Goal: Task Accomplishment & Management: Manage account settings

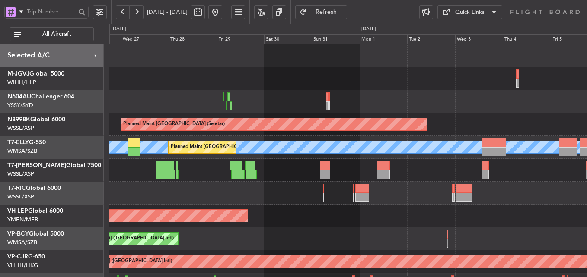
click at [315, 214] on div "Unplanned Maint Wichita (Wichita Mid-continent)" at bounding box center [347, 216] width 477 height 23
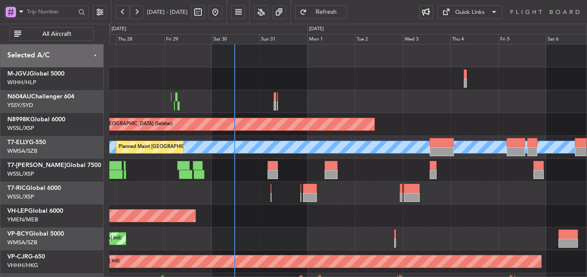
click at [253, 207] on div "Planned Maint [GEOGRAPHIC_DATA] (Halim Intl) Planned Maint [GEOGRAPHIC_DATA] (S…" at bounding box center [347, 182] width 477 height 275
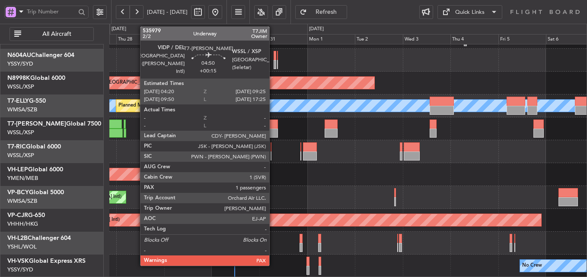
click at [273, 124] on div at bounding box center [273, 124] width 10 height 9
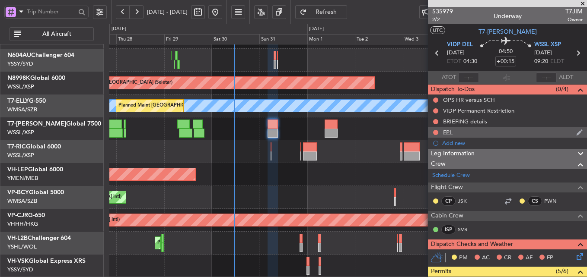
click at [451, 132] on div "FPL" at bounding box center [448, 132] width 10 height 7
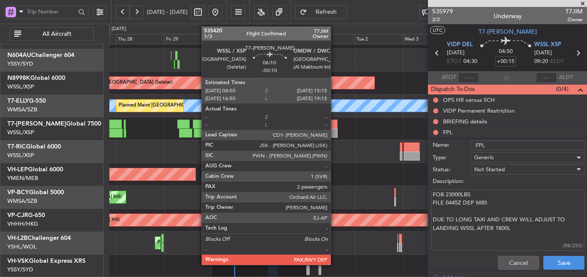
click at [335, 134] on div at bounding box center [331, 133] width 13 height 9
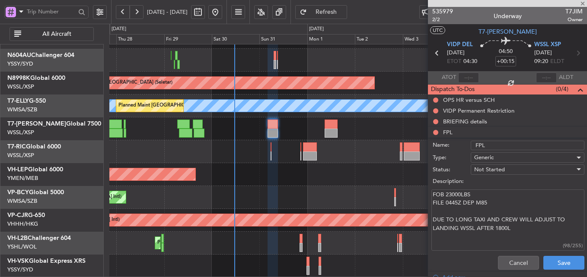
type input "-00:10"
type input "2"
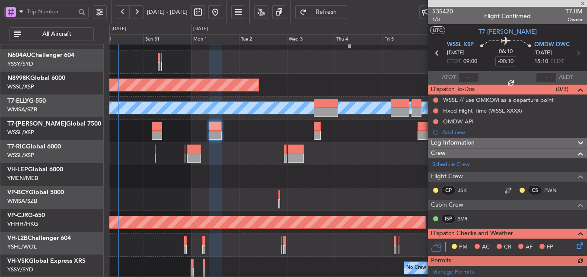
scroll to position [39, 0]
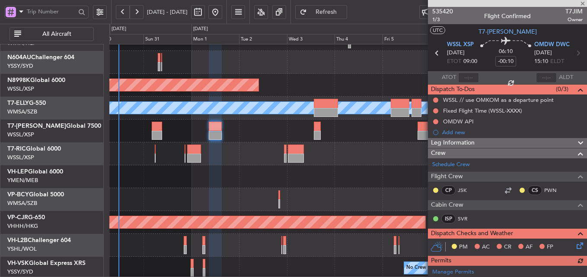
click at [257, 197] on div "Planned Maint [GEOGRAPHIC_DATA] ([GEOGRAPHIC_DATA] Intl)" at bounding box center [347, 199] width 477 height 23
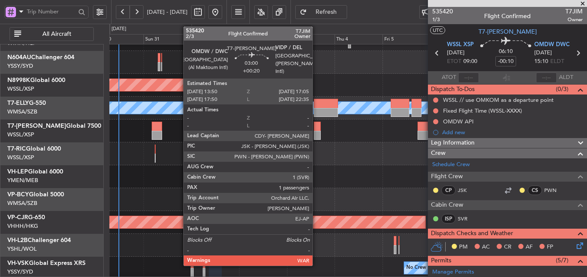
click at [316, 134] on div at bounding box center [317, 135] width 6 height 9
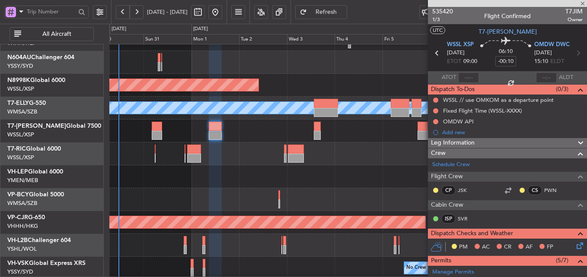
type input "+00:20"
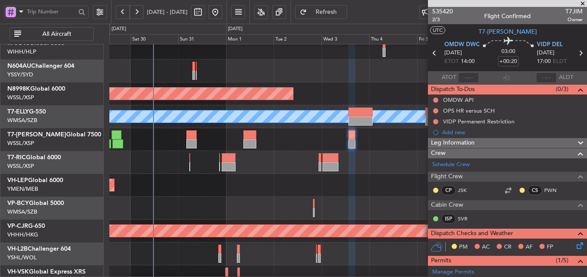
scroll to position [32, 0]
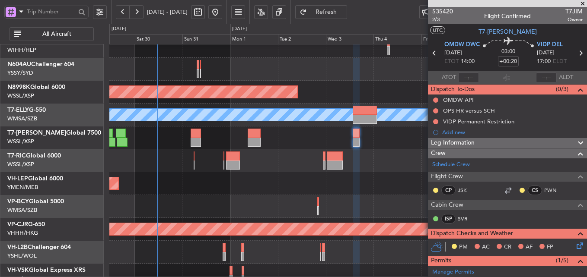
click at [294, 178] on div "Unplanned Maint Wichita (Wichita Mid-continent)" at bounding box center [347, 183] width 477 height 23
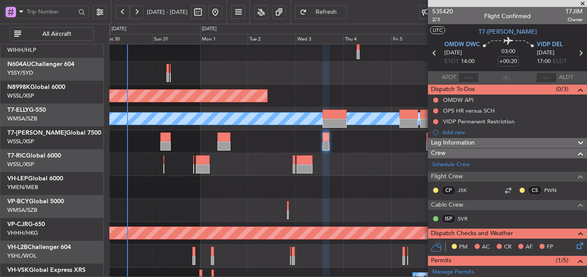
scroll to position [29, 0]
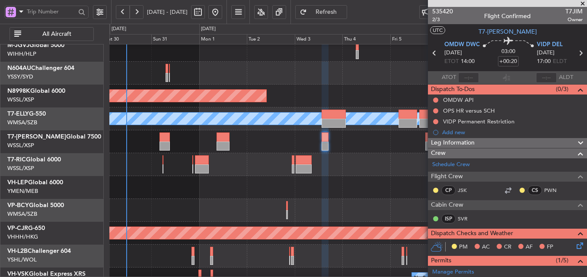
click at [238, 216] on div "Planned Maint [GEOGRAPHIC_DATA] ([GEOGRAPHIC_DATA] Intl)" at bounding box center [347, 210] width 477 height 23
click at [582, 5] on div at bounding box center [507, 3] width 159 height 7
click at [583, 2] on span at bounding box center [582, 4] width 9 height 8
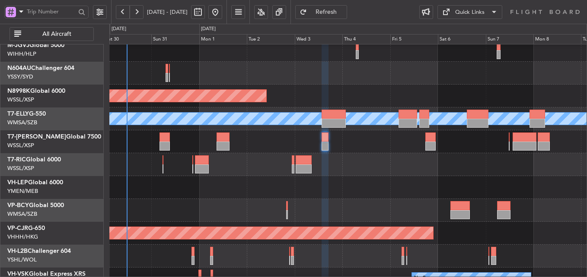
type input "0"
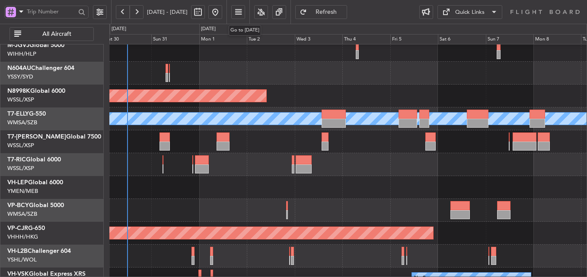
click at [222, 11] on button at bounding box center [215, 12] width 14 height 14
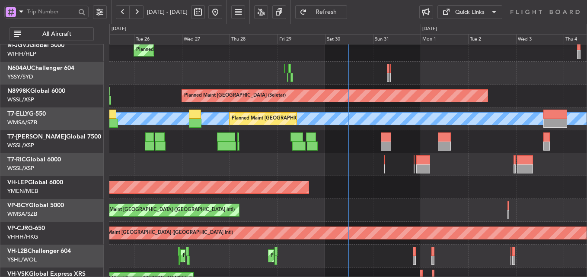
click at [296, 171] on div at bounding box center [347, 164] width 477 height 23
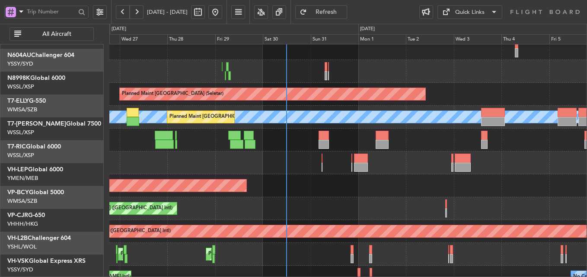
scroll to position [0, 0]
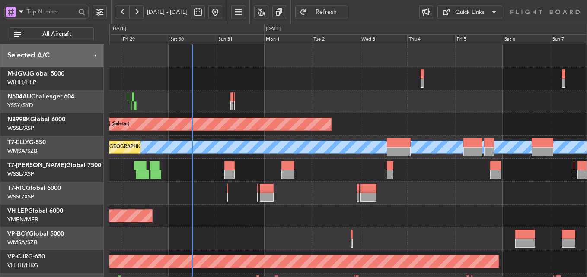
click at [400, 199] on div at bounding box center [347, 193] width 477 height 23
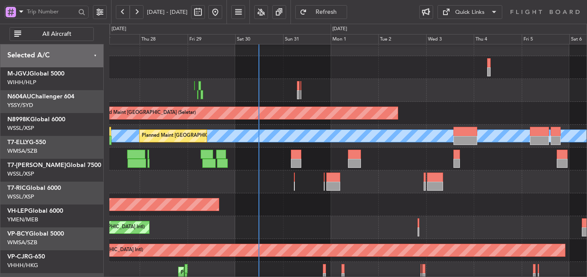
scroll to position [11, 0]
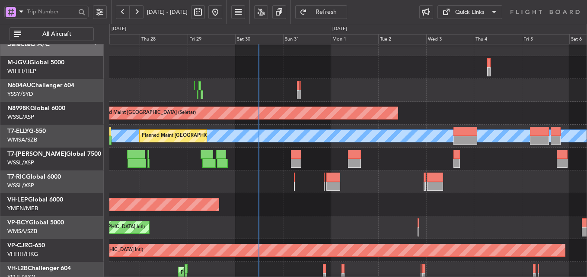
click at [454, 182] on div at bounding box center [347, 182] width 477 height 23
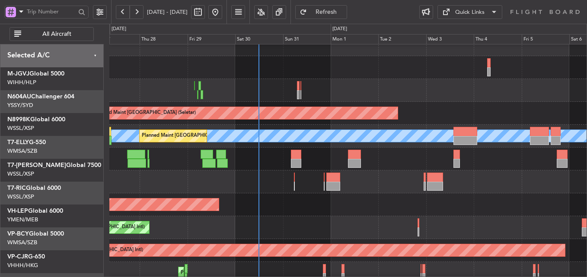
click at [462, 217] on div "Unplanned Maint Wichita (Wichita Mid-continent)" at bounding box center [347, 205] width 477 height 23
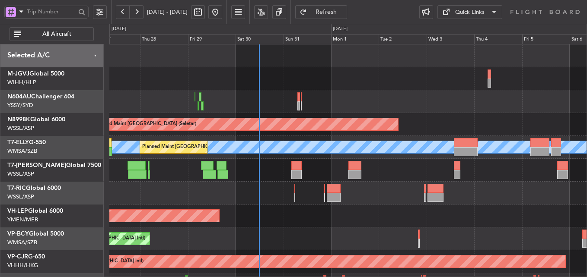
scroll to position [13, 0]
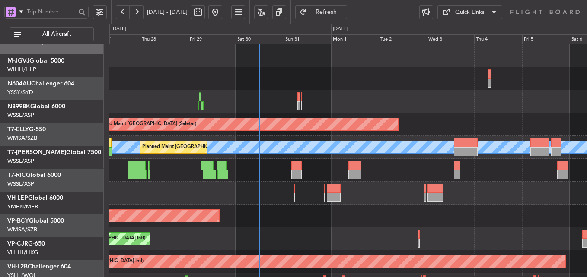
click at [341, 228] on div "Planned Maint [GEOGRAPHIC_DATA] ([GEOGRAPHIC_DATA] Intl)" at bounding box center [347, 239] width 477 height 23
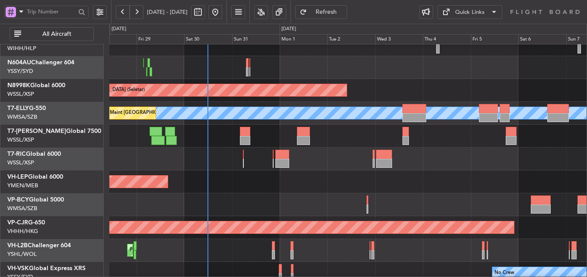
scroll to position [41, 0]
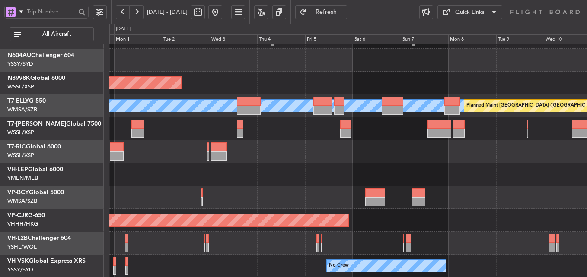
click at [94, 227] on div "Planned Maint [GEOGRAPHIC_DATA] (Seletar) [PERSON_NAME] Planned Maint [GEOGRAPH…" at bounding box center [293, 151] width 587 height 254
drag, startPoint x: 478, startPoint y: 206, endPoint x: 313, endPoint y: 205, distance: 165.1
click at [474, 210] on div "Planned Maint [GEOGRAPHIC_DATA] ([GEOGRAPHIC_DATA] Intl)" at bounding box center [347, 220] width 477 height 23
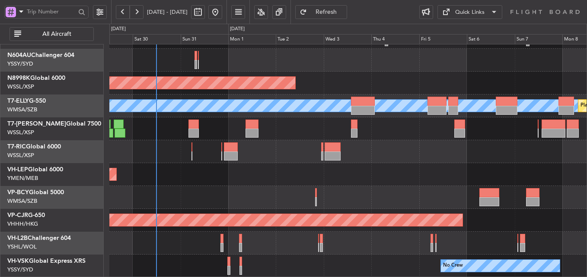
click at [587, 113] on html "[DATE] - [DATE] Refresh Quick Links All Aircraft Planned Maint [GEOGRAPHIC_DATA…" at bounding box center [293, 138] width 587 height 277
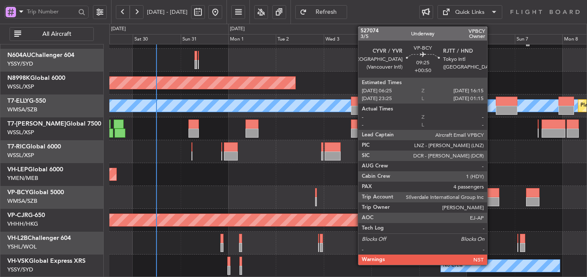
scroll to position [32, 0]
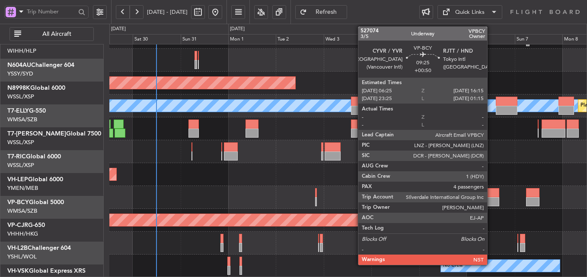
click at [479, 207] on div at bounding box center [489, 202] width 20 height 9
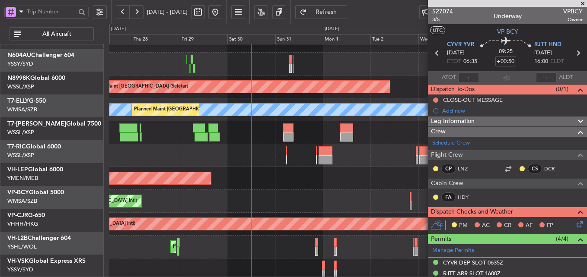
click at [360, 172] on div "Unplanned Maint Wichita (Wichita Mid-continent)" at bounding box center [347, 178] width 477 height 23
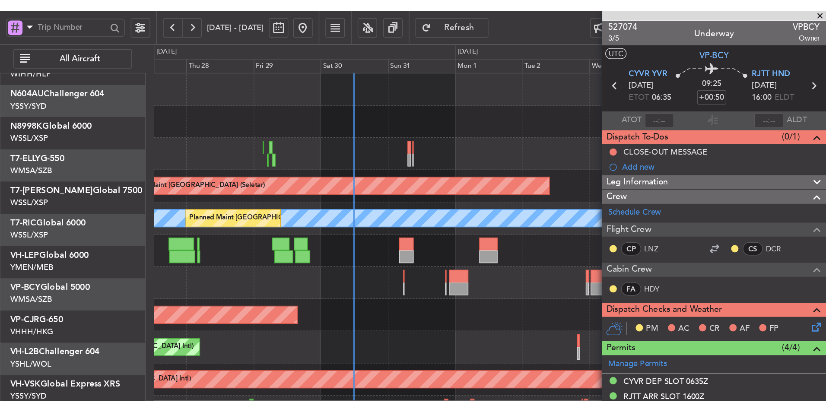
scroll to position [0, 0]
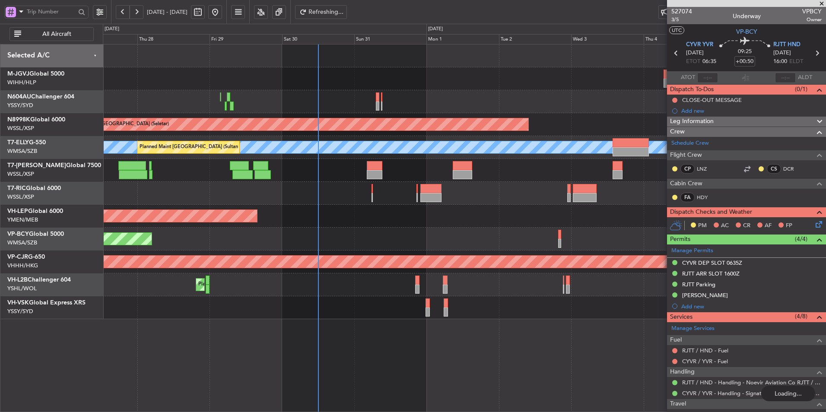
click at [373, 258] on div "Planned Maint [GEOGRAPHIC_DATA] (Halim Intl) Planned Maint [GEOGRAPHIC_DATA] (S…" at bounding box center [464, 182] width 723 height 275
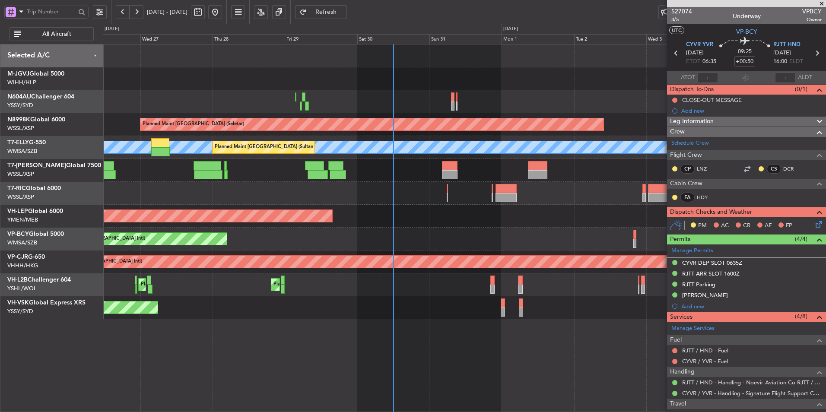
click at [422, 246] on div "Planned Maint [GEOGRAPHIC_DATA] ([GEOGRAPHIC_DATA] Intl) [PERSON_NAME] (Sultan …" at bounding box center [464, 239] width 723 height 23
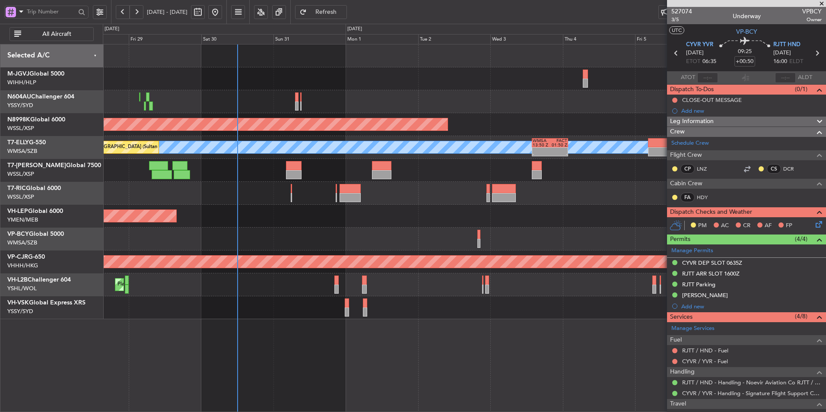
click at [396, 214] on div "Unplanned Maint Wichita (Wichita Mid-continent)" at bounding box center [464, 216] width 723 height 23
click at [340, 16] on button "Refresh" at bounding box center [321, 12] width 52 height 14
click at [417, 223] on div "Unplanned Maint Wichita (Wichita Mid-continent)" at bounding box center [464, 216] width 723 height 23
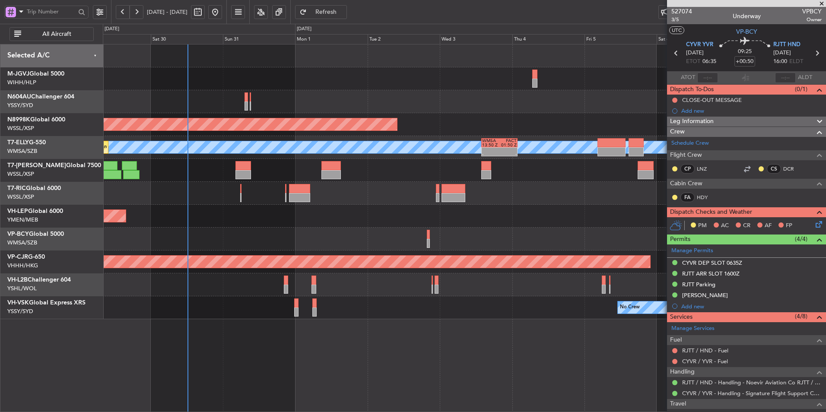
click at [366, 226] on div "Unplanned Maint Wichita (Wichita Mid-continent)" at bounding box center [464, 216] width 723 height 23
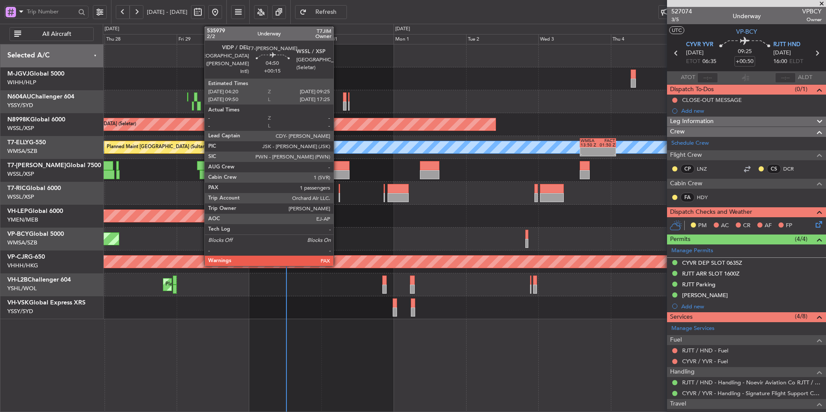
click at [338, 174] on div at bounding box center [342, 174] width 16 height 9
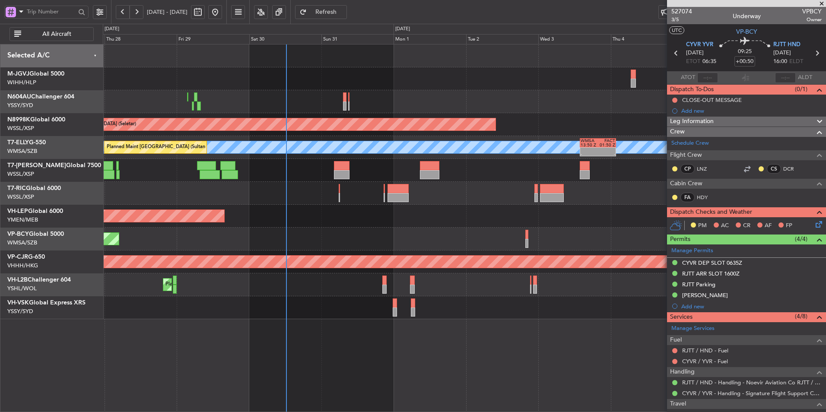
click at [383, 243] on div "Planned Maint [GEOGRAPHIC_DATA] ([GEOGRAPHIC_DATA] Intl)" at bounding box center [464, 239] width 723 height 23
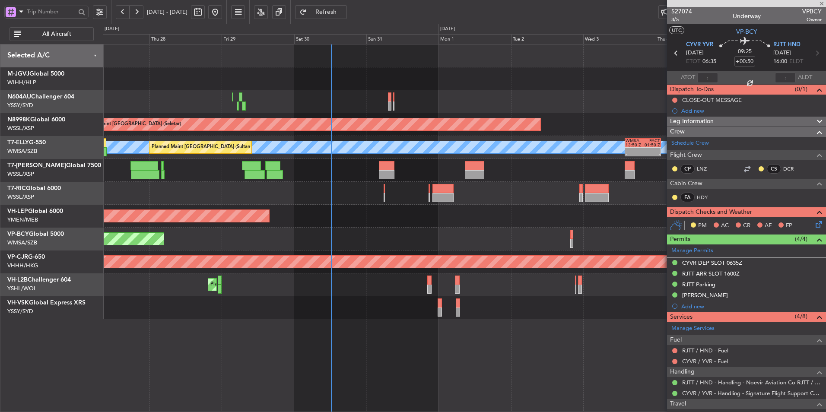
type input "+00:15"
type input "1"
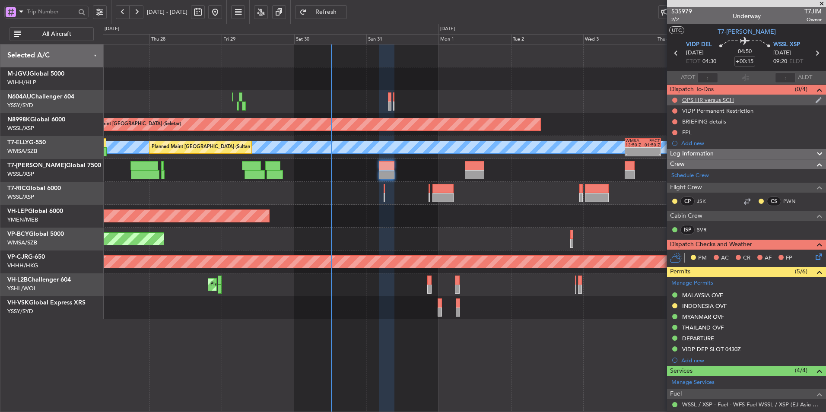
click at [587, 103] on div "OPS HR versus SCH" at bounding box center [708, 99] width 52 height 7
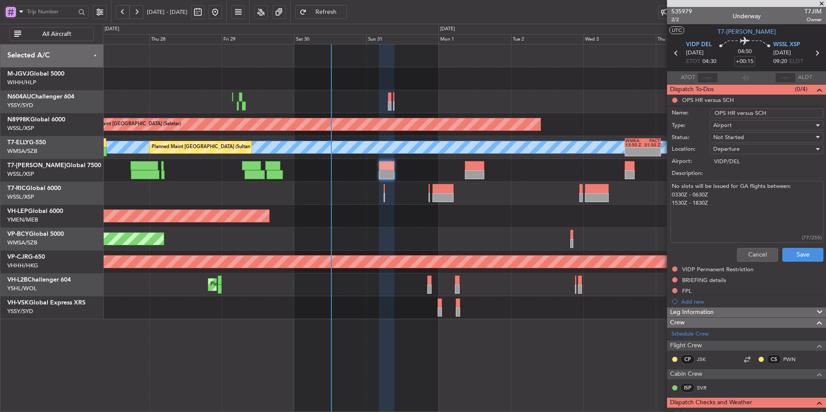
drag, startPoint x: 717, startPoint y: 198, endPoint x: 671, endPoint y: 195, distance: 46.4
click at [587, 195] on textarea "No slots will be issued for GA flights between: 0330Z - 0630Z 1530Z - 1830Z" at bounding box center [747, 212] width 153 height 62
click at [587, 255] on button "Cancel" at bounding box center [757, 255] width 41 height 14
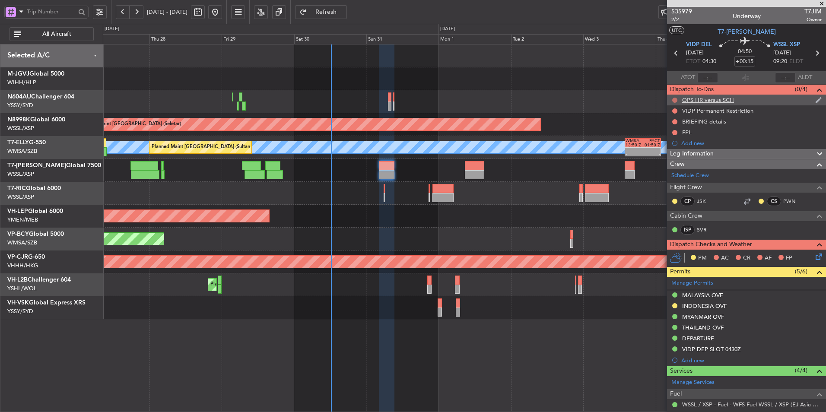
click at [587, 99] on button at bounding box center [675, 100] width 5 height 5
click at [587, 138] on span "Completed" at bounding box center [679, 138] width 29 height 9
click at [587, 112] on div "VIDP Permanent Restriction" at bounding box center [717, 110] width 71 height 7
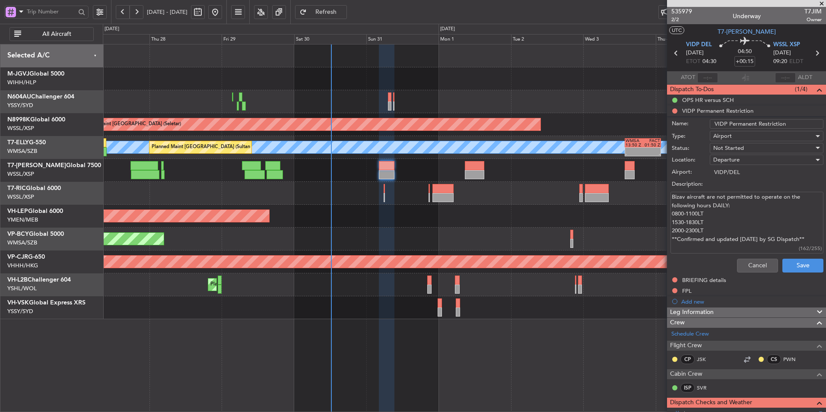
scroll to position [86, 0]
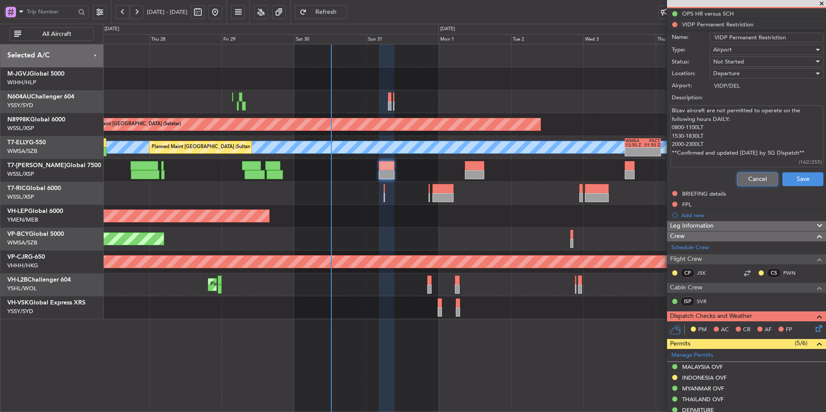
click at [587, 173] on button "Cancel" at bounding box center [757, 179] width 41 height 14
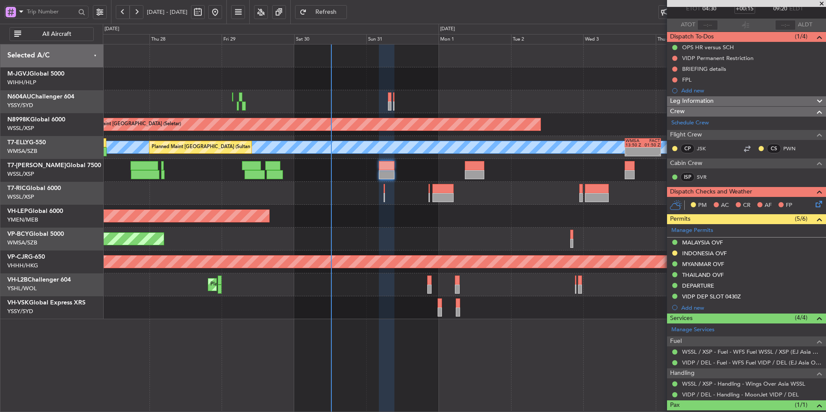
scroll to position [41, 0]
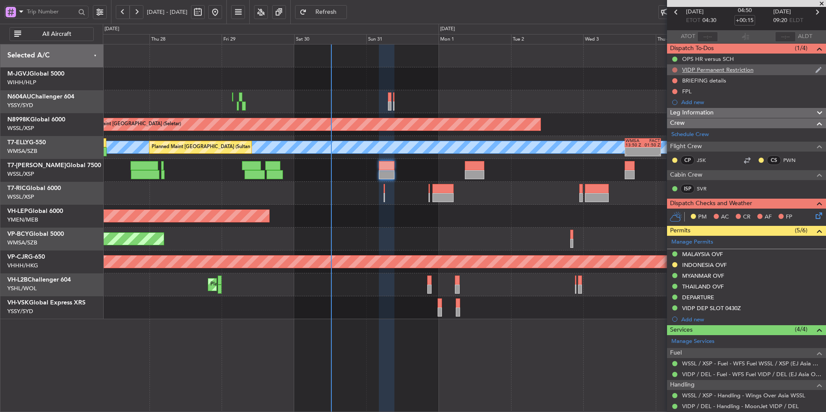
click at [587, 70] on button at bounding box center [675, 69] width 5 height 5
click at [587, 105] on span "Completed" at bounding box center [679, 108] width 29 height 9
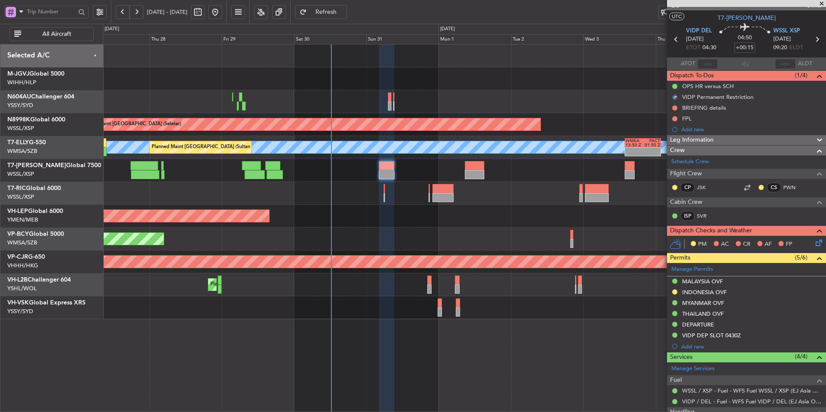
scroll to position [0, 0]
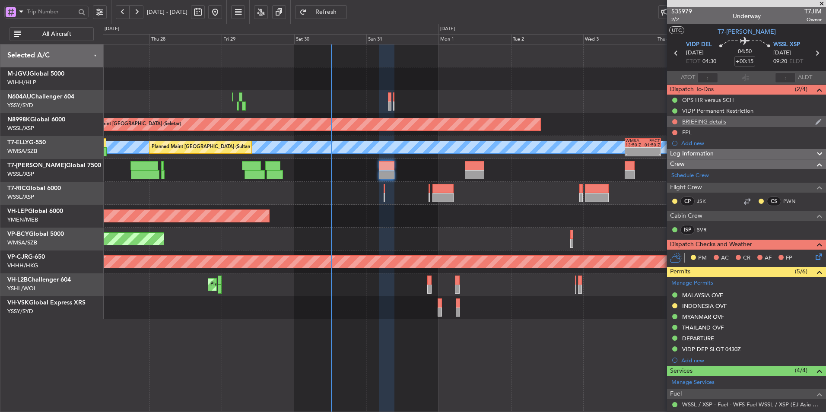
click at [587, 123] on div "BRIEFING details" at bounding box center [704, 121] width 44 height 7
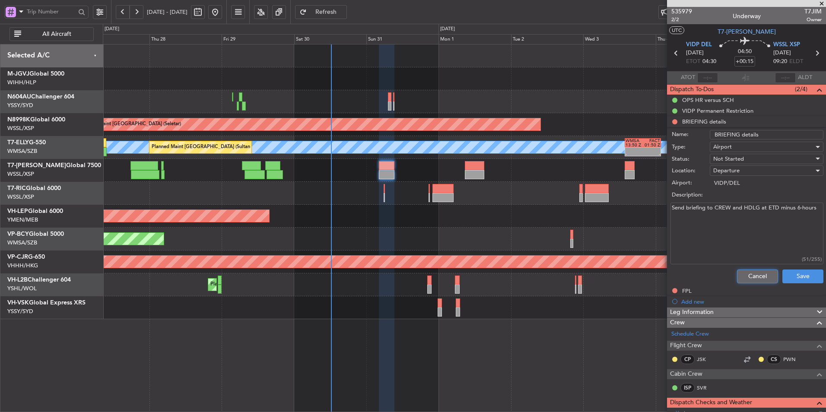
click at [587, 277] on button "Cancel" at bounding box center [757, 277] width 41 height 14
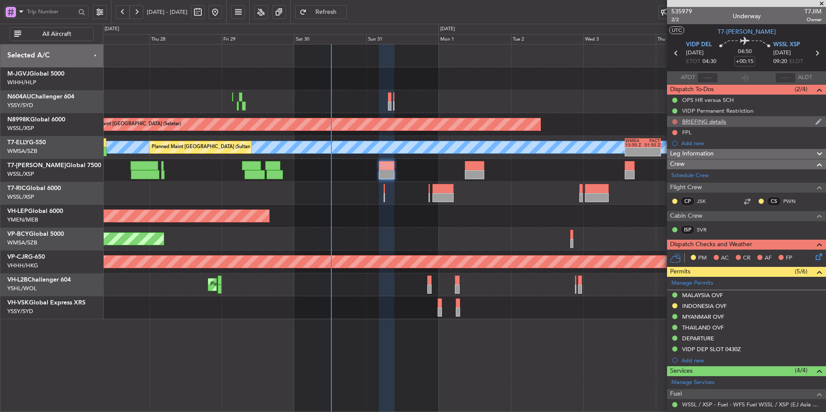
click at [587, 119] on button at bounding box center [675, 121] width 5 height 5
click at [587, 169] on span "Cancelled" at bounding box center [677, 173] width 25 height 9
click at [587, 136] on mat-tooltip-component "FPL" at bounding box center [688, 147] width 24 height 23
click at [587, 131] on div "FPL" at bounding box center [687, 132] width 10 height 7
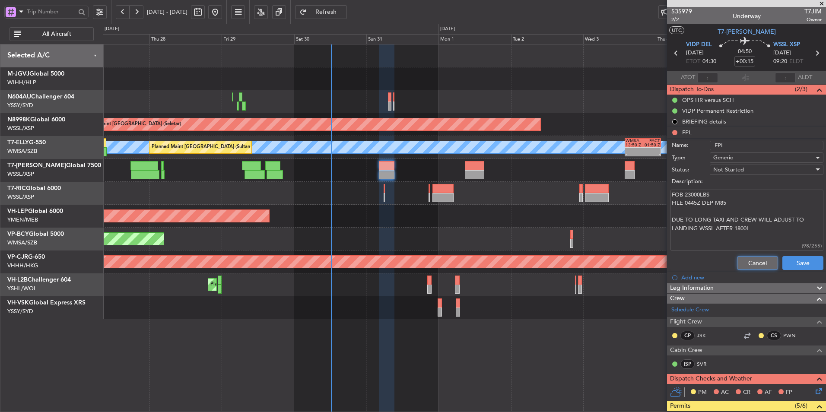
click at [587, 265] on button "Cancel" at bounding box center [757, 263] width 41 height 14
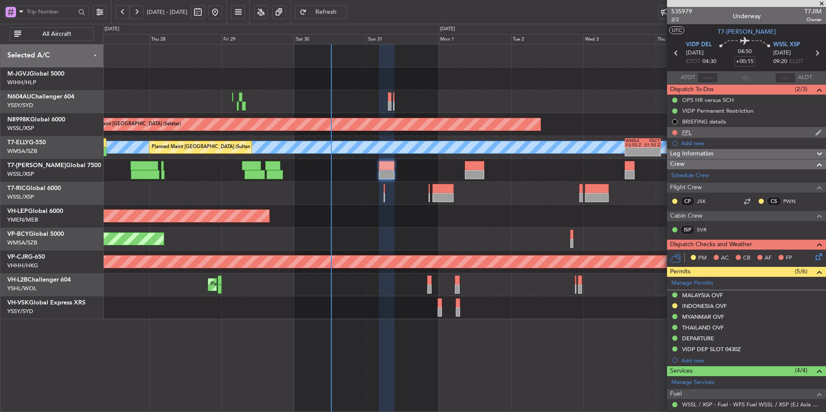
click at [587, 133] on div "FPL" at bounding box center [687, 132] width 10 height 7
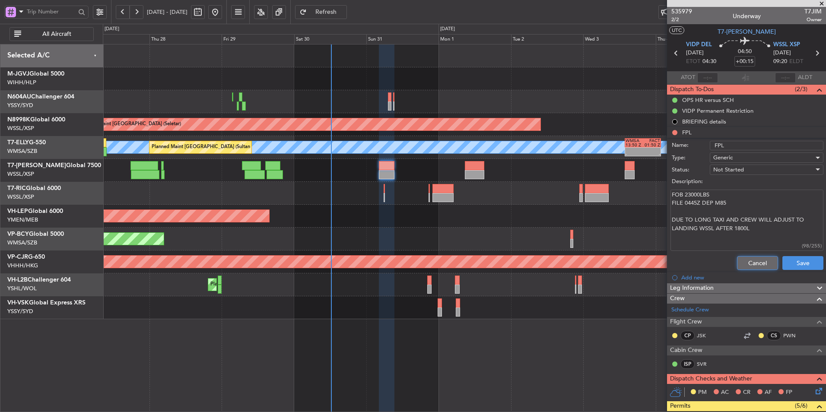
click at [587, 259] on button "Cancel" at bounding box center [757, 263] width 41 height 14
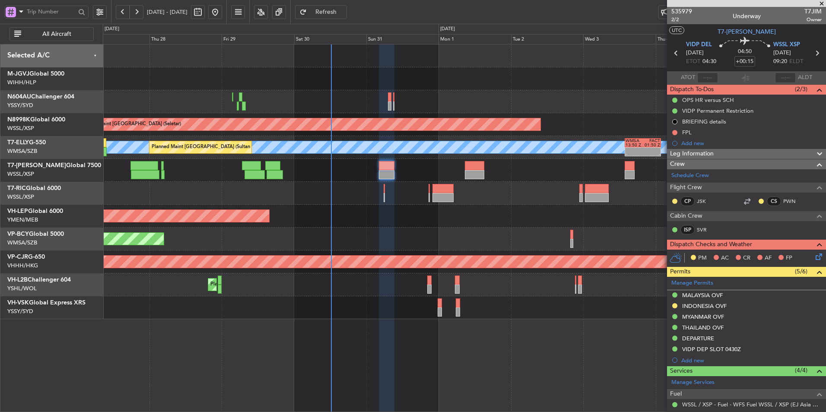
click at [587, 135] on mat-tooltip-component "Not Started" at bounding box center [674, 146] width 41 height 23
click at [587, 134] on button at bounding box center [675, 132] width 5 height 5
click at [587, 168] on span "Completed" at bounding box center [679, 170] width 29 height 9
click at [587, 133] on div "FPL" at bounding box center [687, 132] width 10 height 7
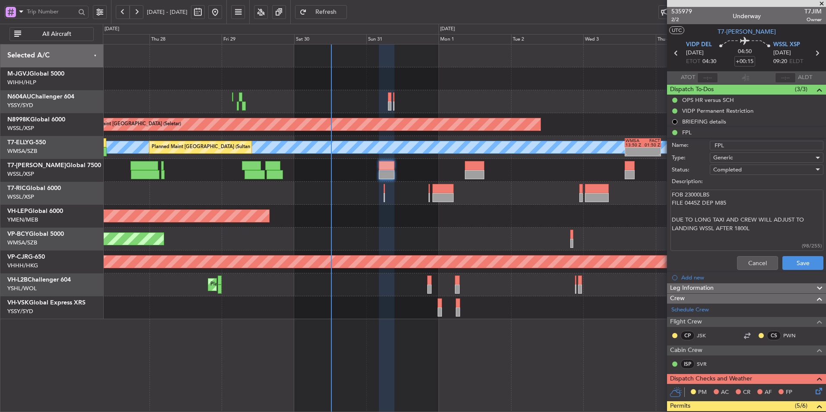
drag, startPoint x: 674, startPoint y: 203, endPoint x: 717, endPoint y: 210, distance: 43.8
click at [587, 210] on textarea "FOB 23000LBS FILE 0445Z DEP M85 DUE TO LONG TAXI AND CREW WILL ADJUST TO LANDIN…" at bounding box center [747, 221] width 153 height 62
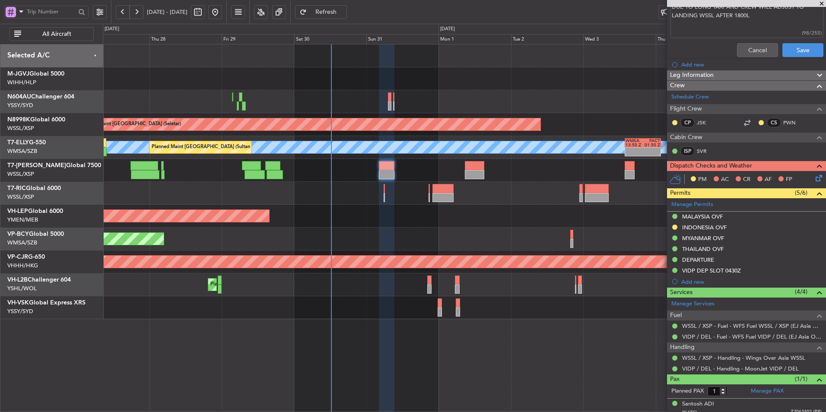
scroll to position [3, 0]
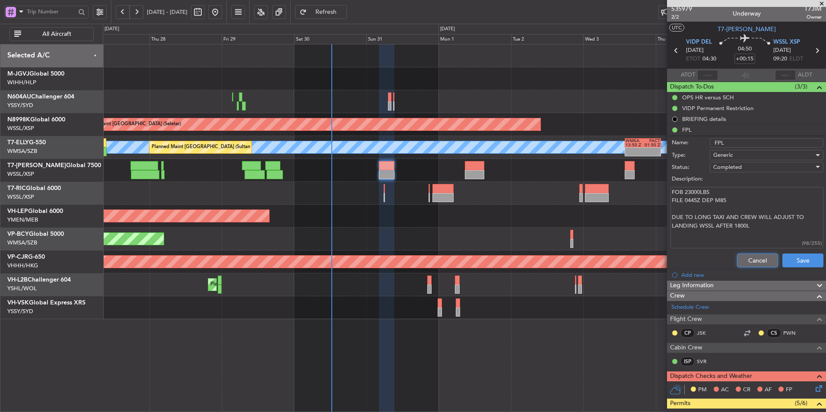
click at [587, 258] on button "Cancel" at bounding box center [757, 261] width 41 height 14
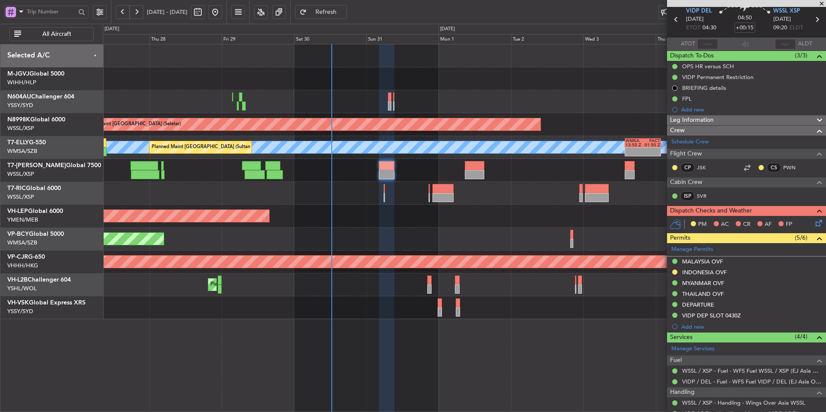
scroll to position [0, 0]
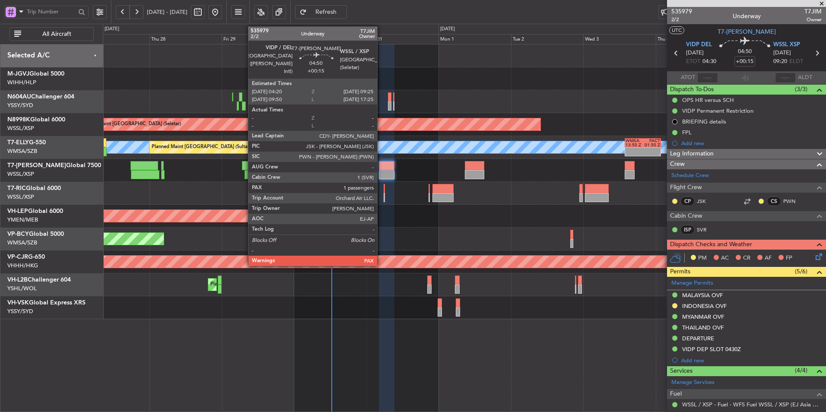
click at [381, 170] on div at bounding box center [387, 165] width 16 height 9
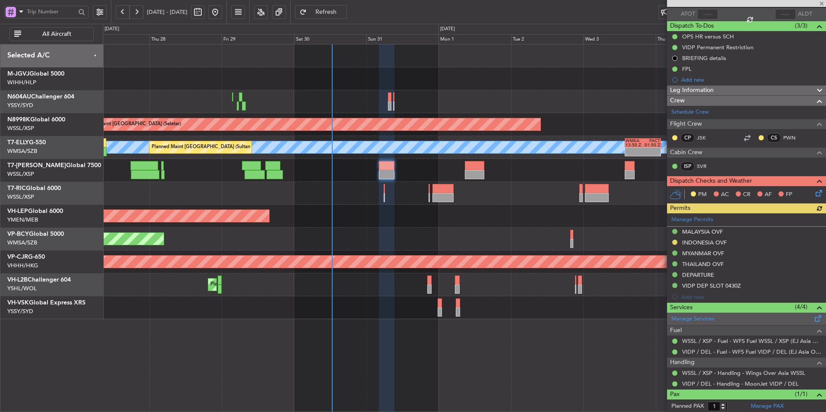
scroll to position [84, 0]
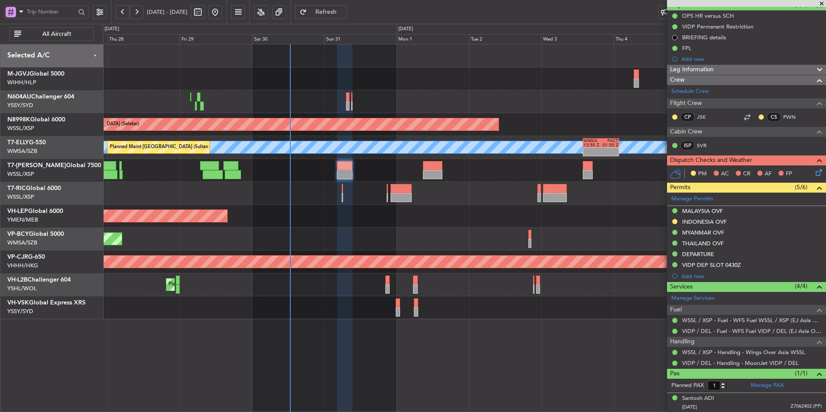
click at [362, 246] on div "Planned Maint [GEOGRAPHIC_DATA] ([GEOGRAPHIC_DATA] Intl)" at bounding box center [464, 239] width 723 height 23
click at [344, 14] on span "Refresh" at bounding box center [326, 12] width 35 height 6
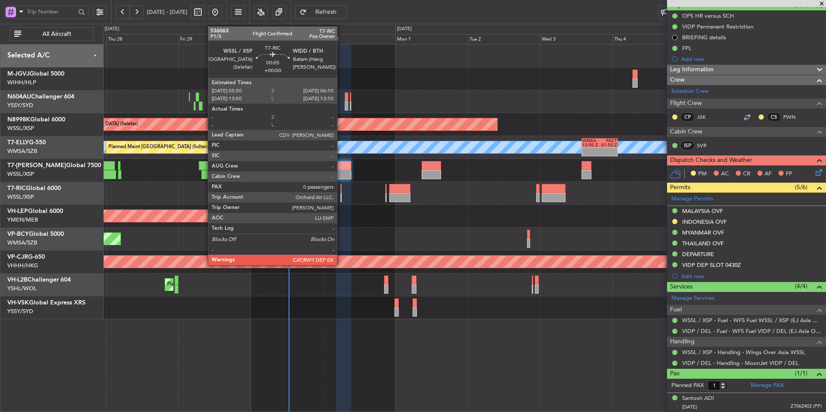
click at [341, 189] on div at bounding box center [341, 188] width 1 height 9
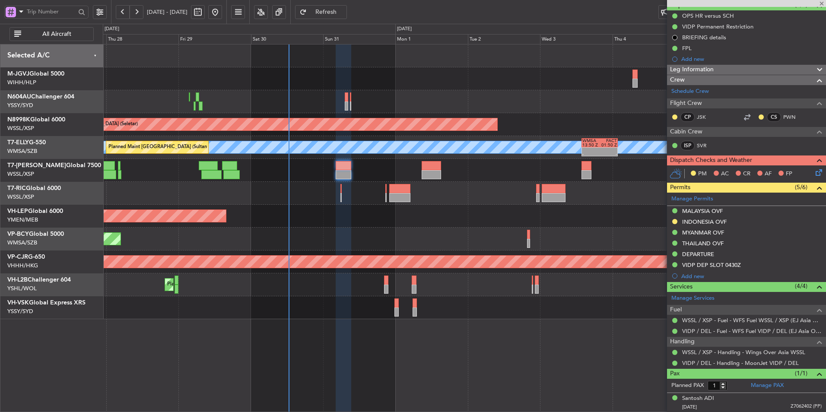
type input "0"
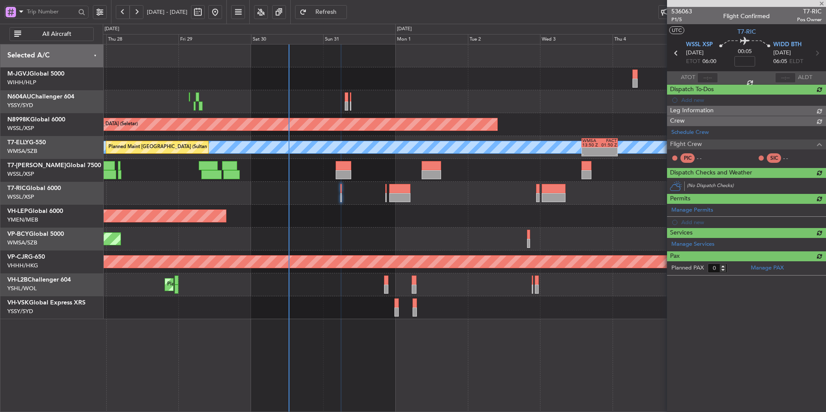
scroll to position [0, 0]
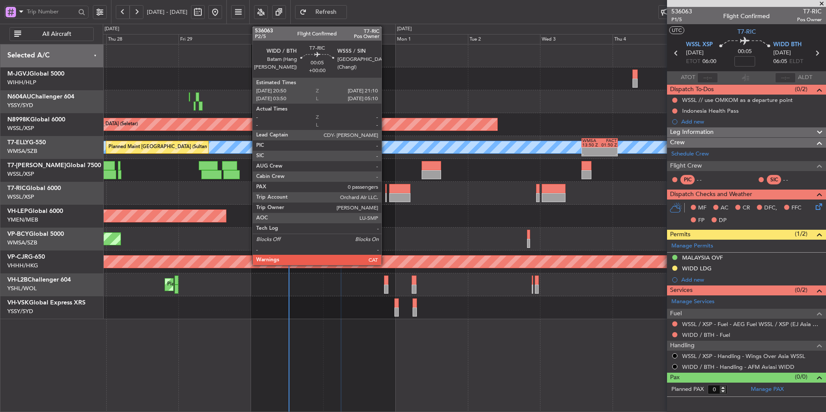
click at [386, 191] on div at bounding box center [386, 188] width 1 height 9
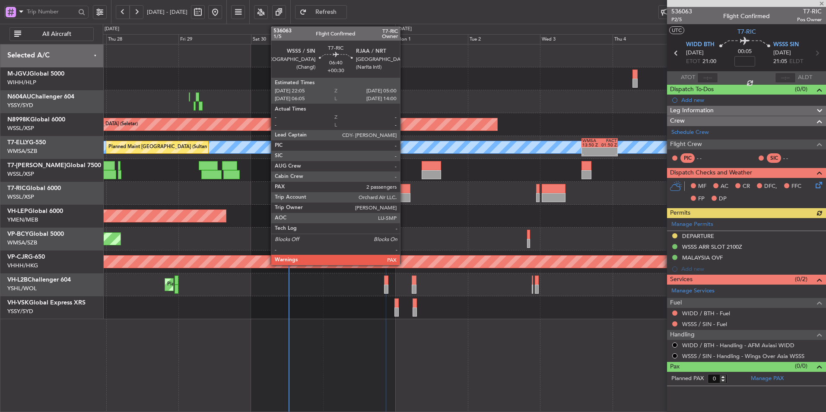
click at [402, 189] on div at bounding box center [399, 188] width 21 height 9
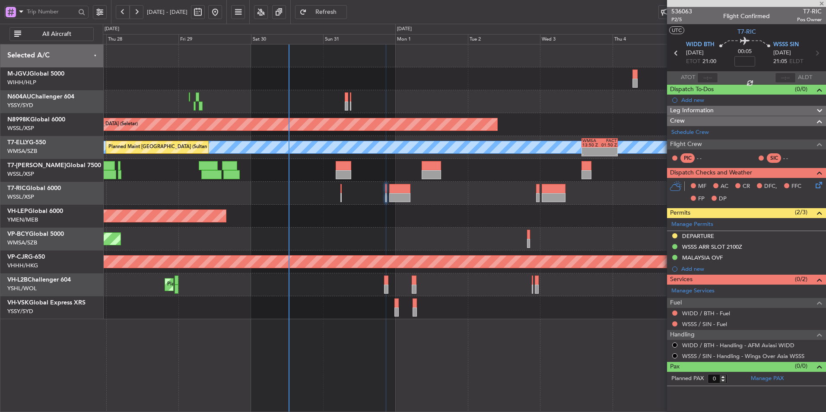
type input "+00:30"
type input "2"
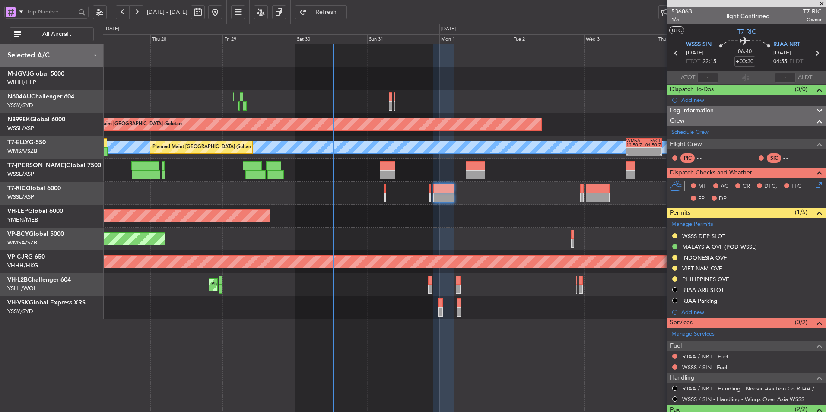
click at [416, 277] on div "Planned Maint [GEOGRAPHIC_DATA] (Halim Intl) Planned Maint [GEOGRAPHIC_DATA] (S…" at bounding box center [465, 228] width 724 height 368
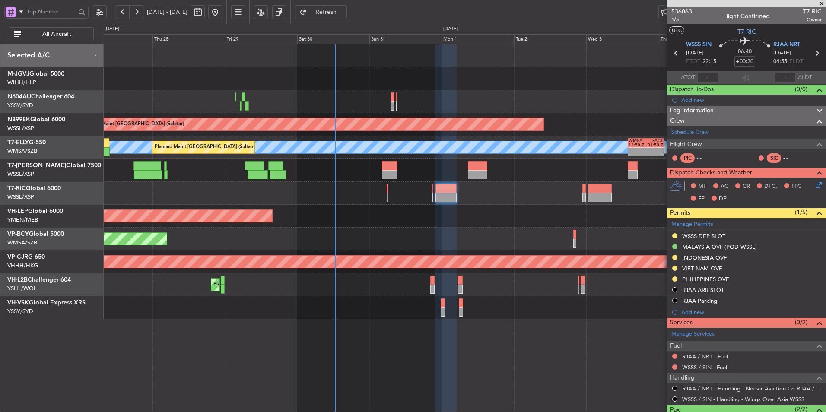
click at [403, 277] on div "Planned Maint [GEOGRAPHIC_DATA] (Halim Intl) Planned Maint [GEOGRAPHIC_DATA] (S…" at bounding box center [465, 228] width 724 height 368
